Goal: Find specific page/section: Find specific page/section

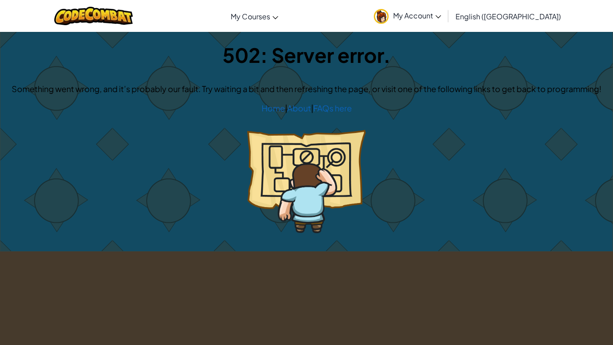
click at [306, 133] on div "502: Server error. Something went wrong, and it’s probably our fault. Try waiti…" at bounding box center [306, 141] width 612 height 219
